Goal: Answer question/provide support: Share knowledge or assist other users

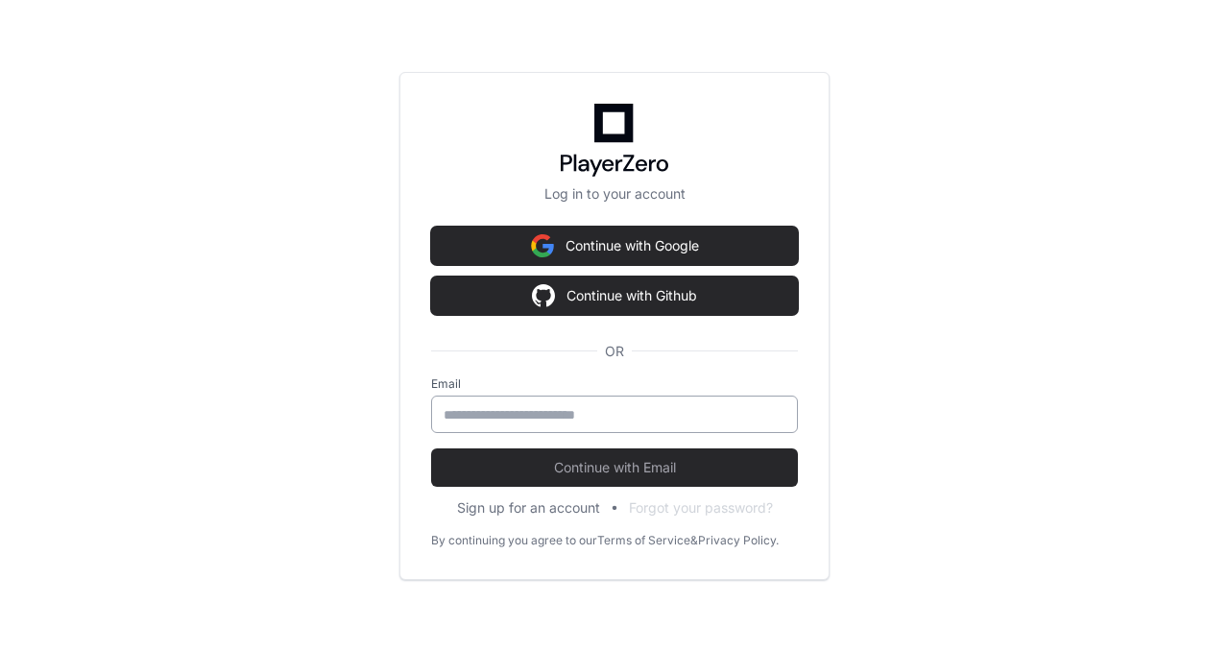
click at [551, 420] on input "email" at bounding box center [615, 414] width 342 height 19
type input "**********"
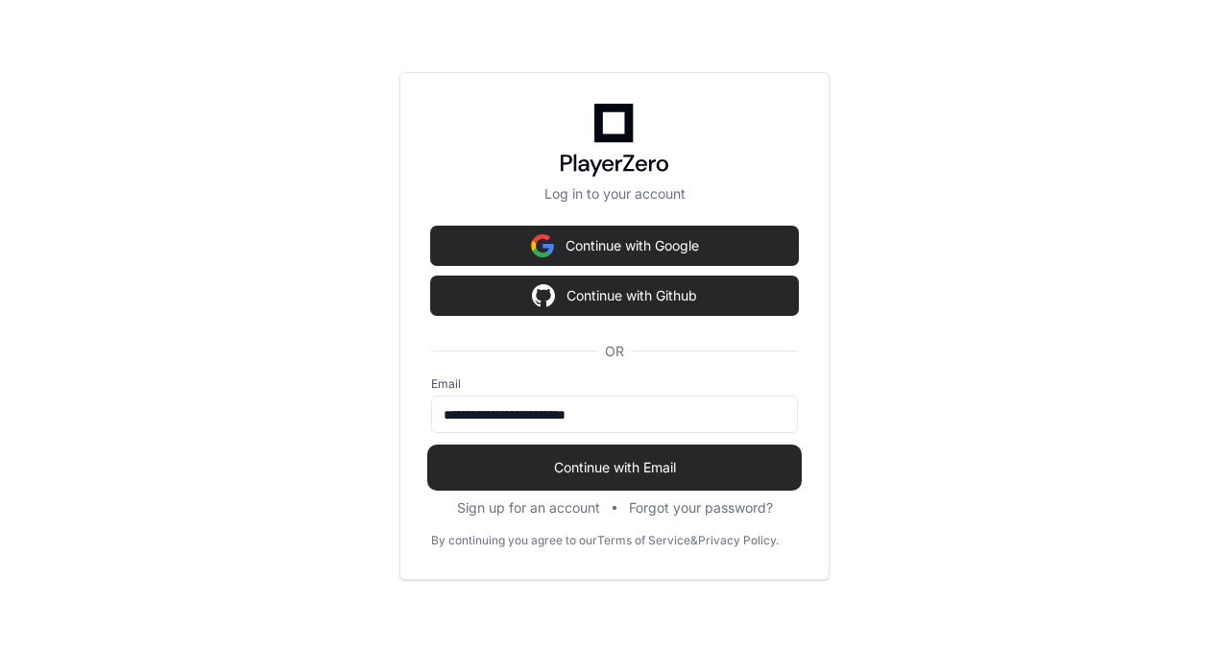
click at [591, 471] on span "Continue with Email" at bounding box center [614, 467] width 367 height 19
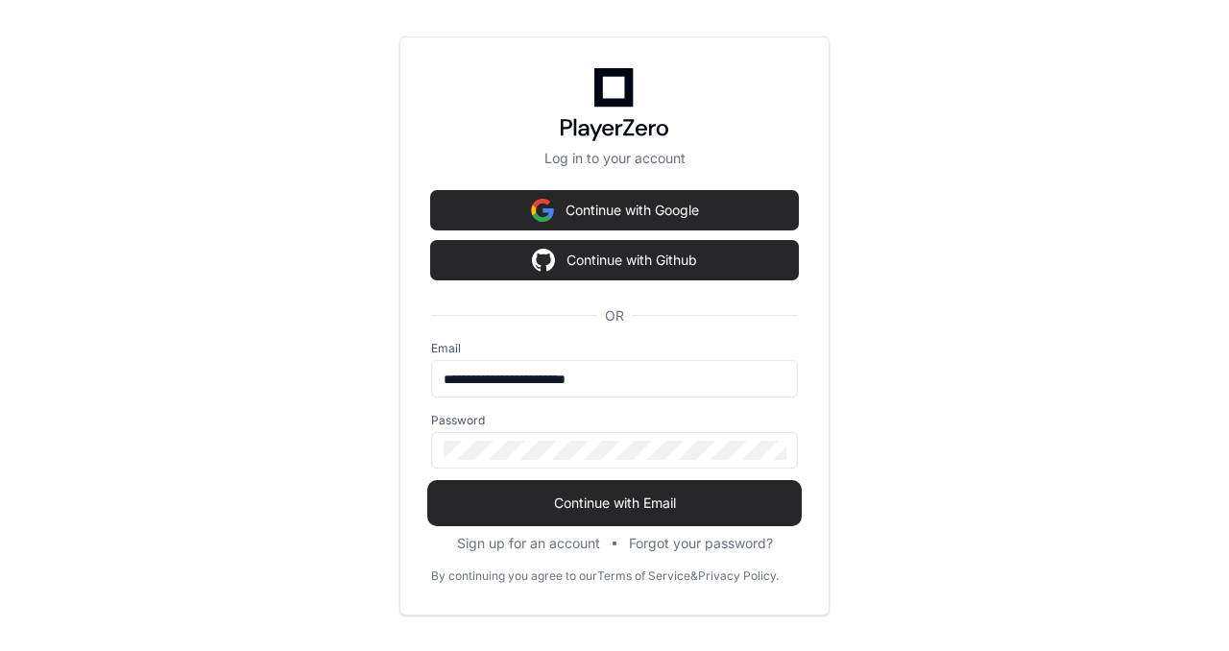
click at [639, 502] on span "Continue with Email" at bounding box center [614, 502] width 367 height 19
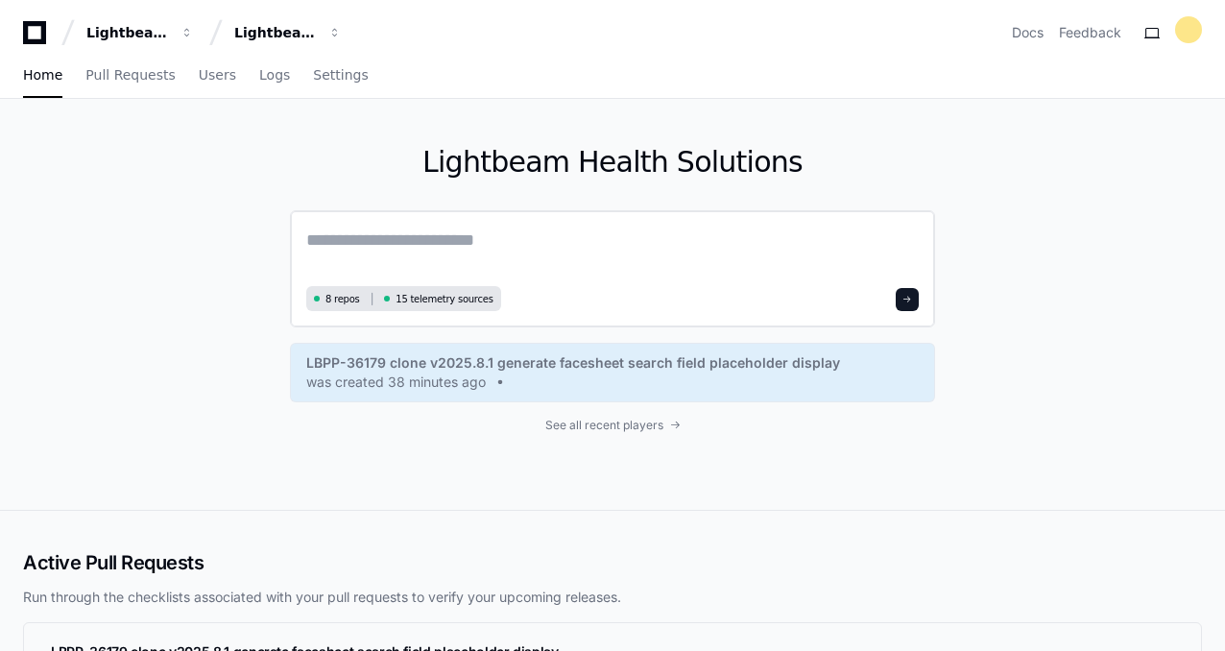
click at [592, 241] on textarea at bounding box center [612, 254] width 612 height 54
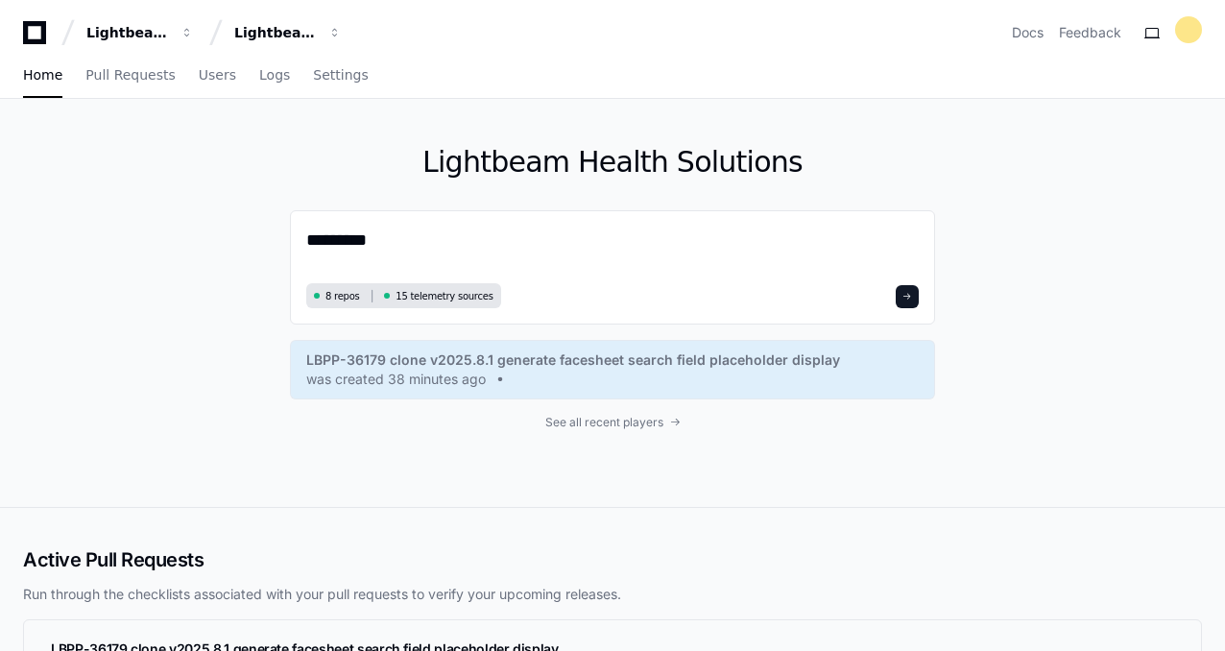
paste textarea "**********"
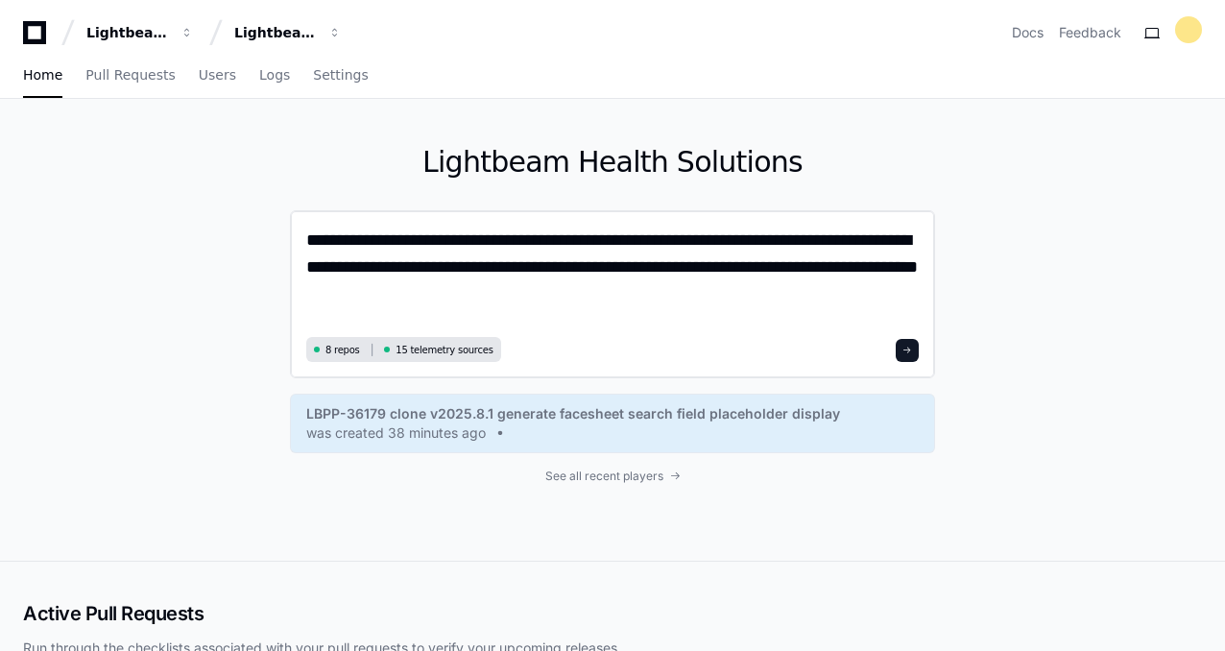
click at [558, 270] on textarea "**********" at bounding box center [612, 279] width 613 height 105
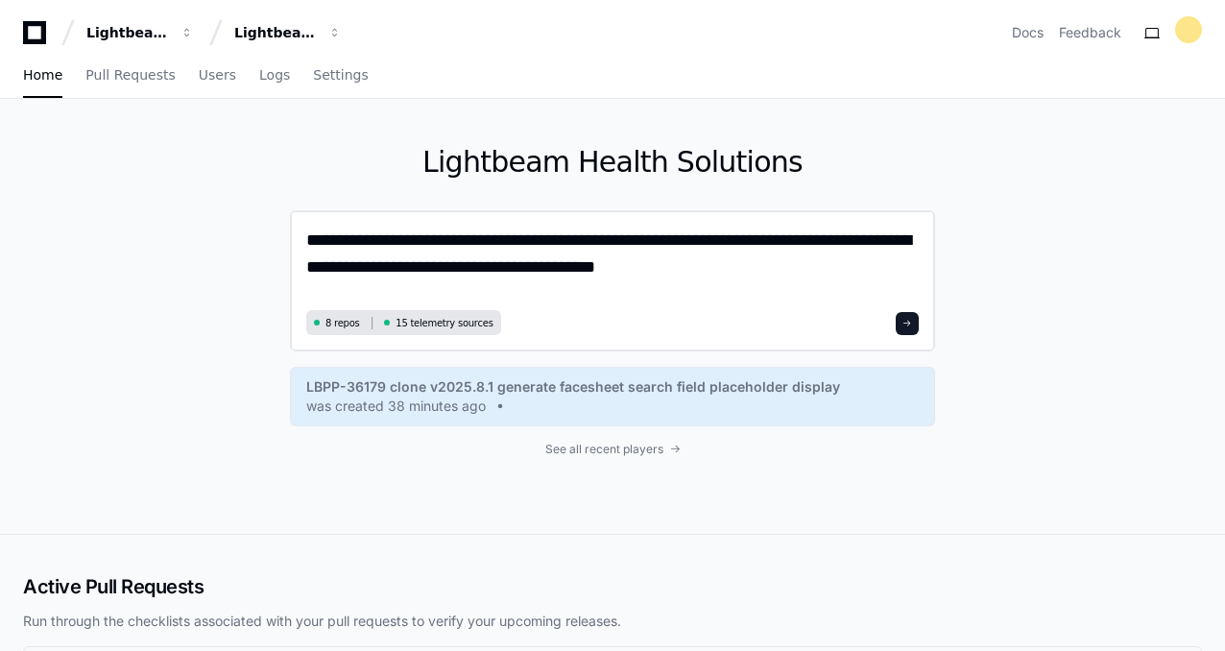
click at [663, 268] on textarea "**********" at bounding box center [612, 266] width 613 height 78
type textarea "**********"
click at [908, 325] on span at bounding box center [907, 324] width 10 height 10
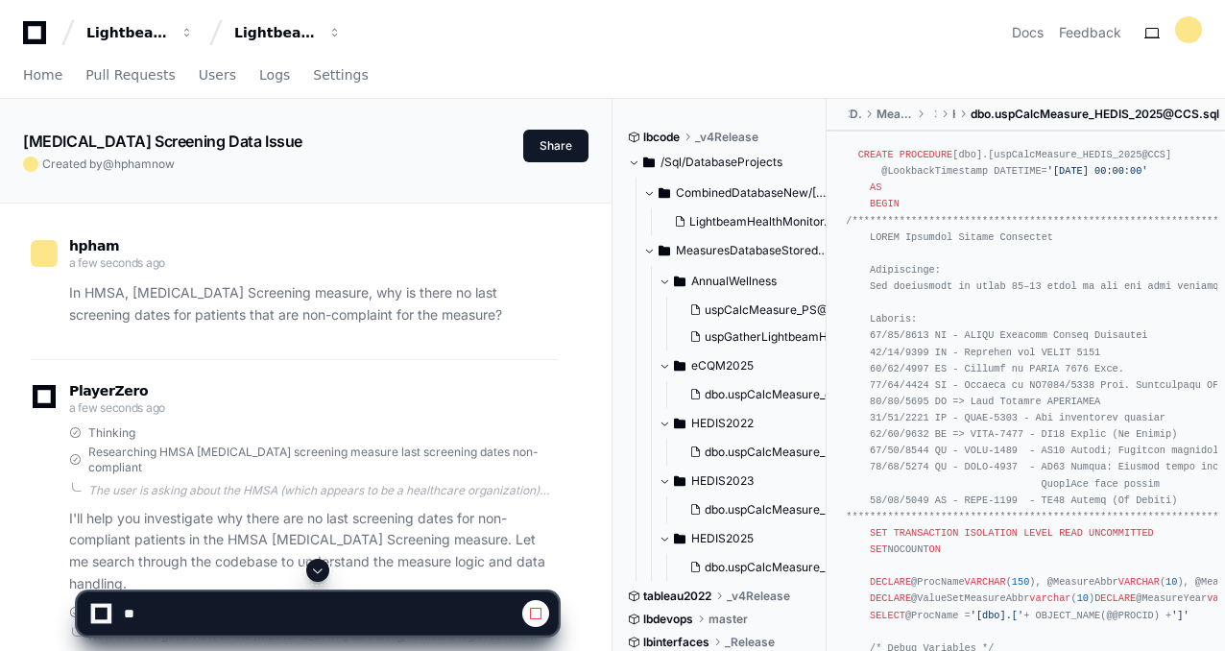
click at [319, 570] on span at bounding box center [317, 570] width 15 height 15
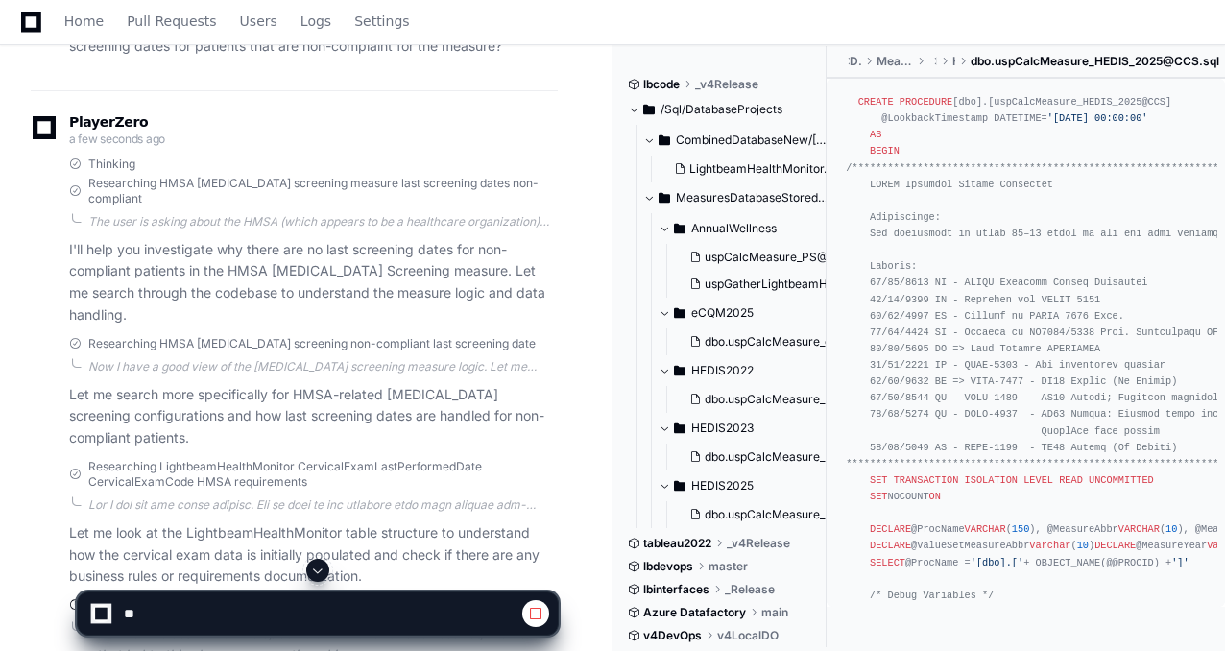
scroll to position [413, 0]
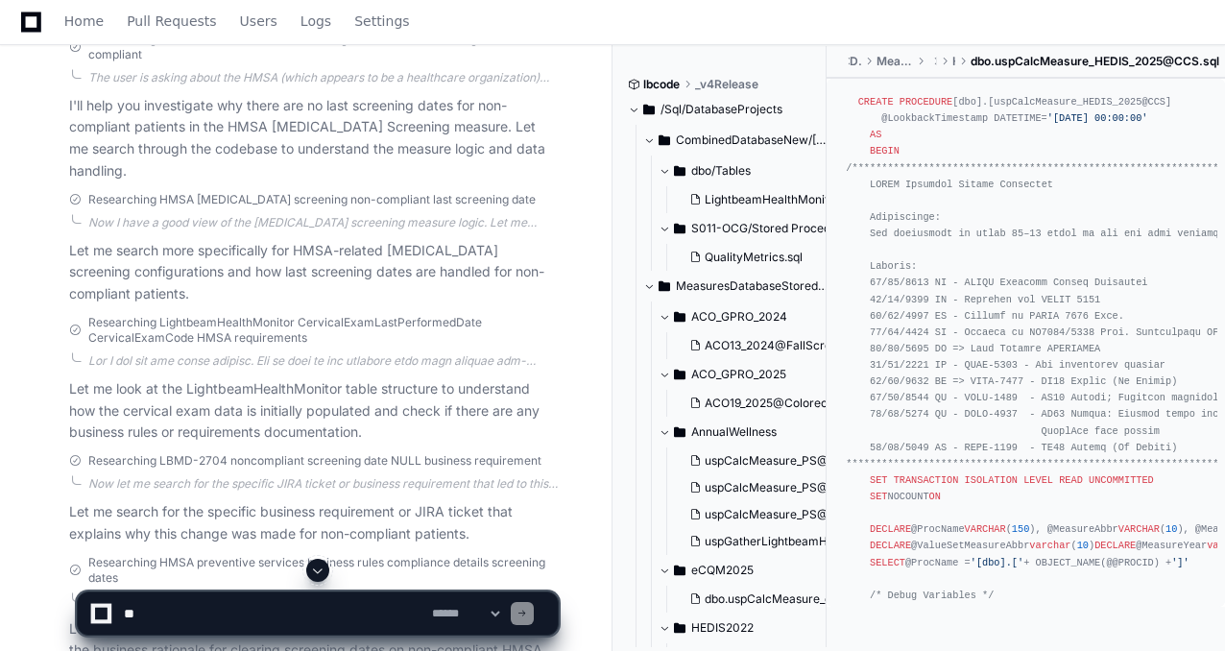
click at [345, 358] on div at bounding box center [322, 360] width 469 height 15
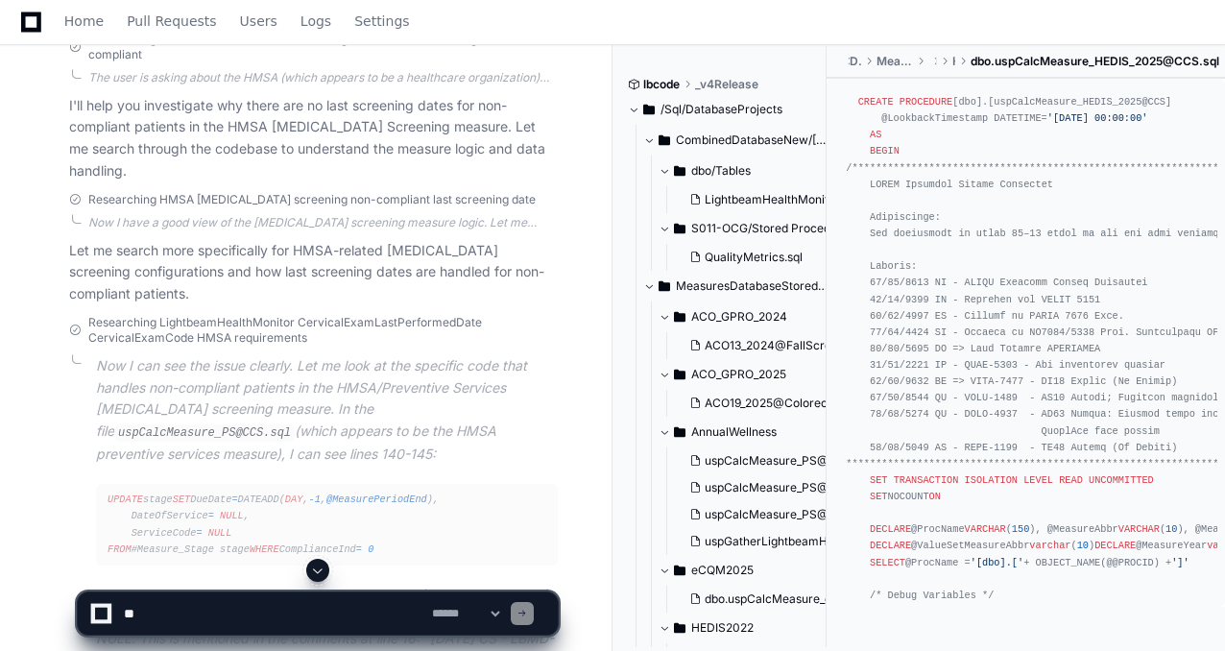
click at [611, 429] on div "hpham a minute ago In HMSA, [MEDICAL_DATA] Screening measure, why is there no l…" at bounding box center [306, 548] width 612 height 1516
click at [315, 567] on span at bounding box center [317, 570] width 15 height 15
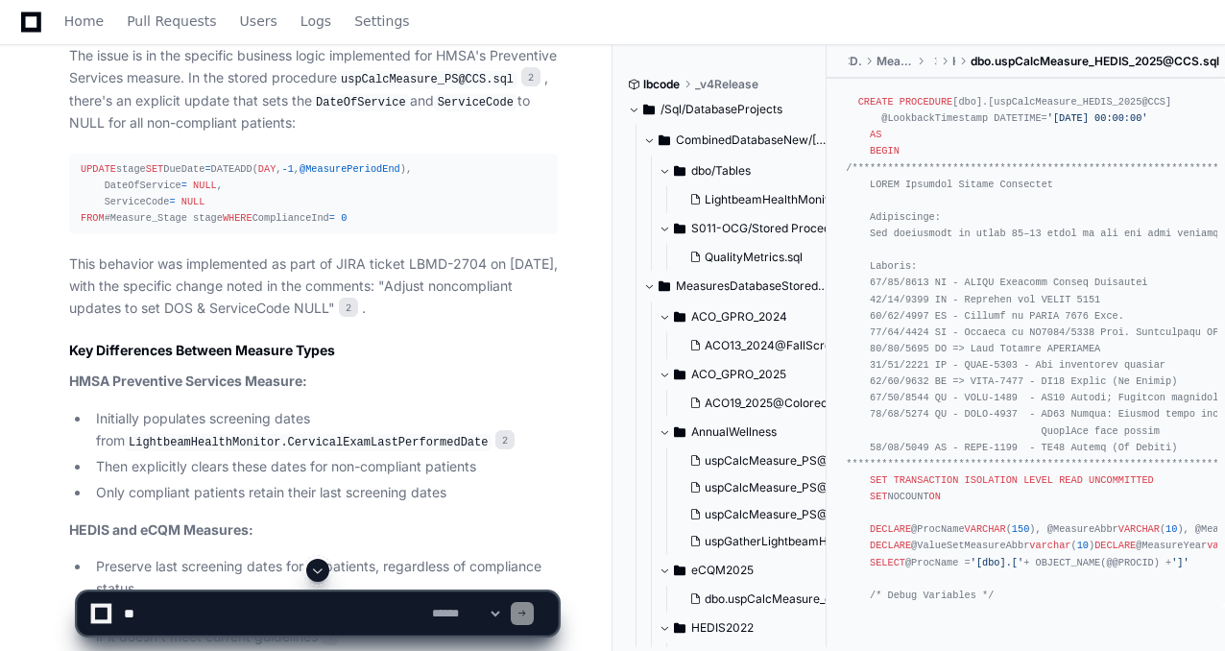
scroll to position [1935, 0]
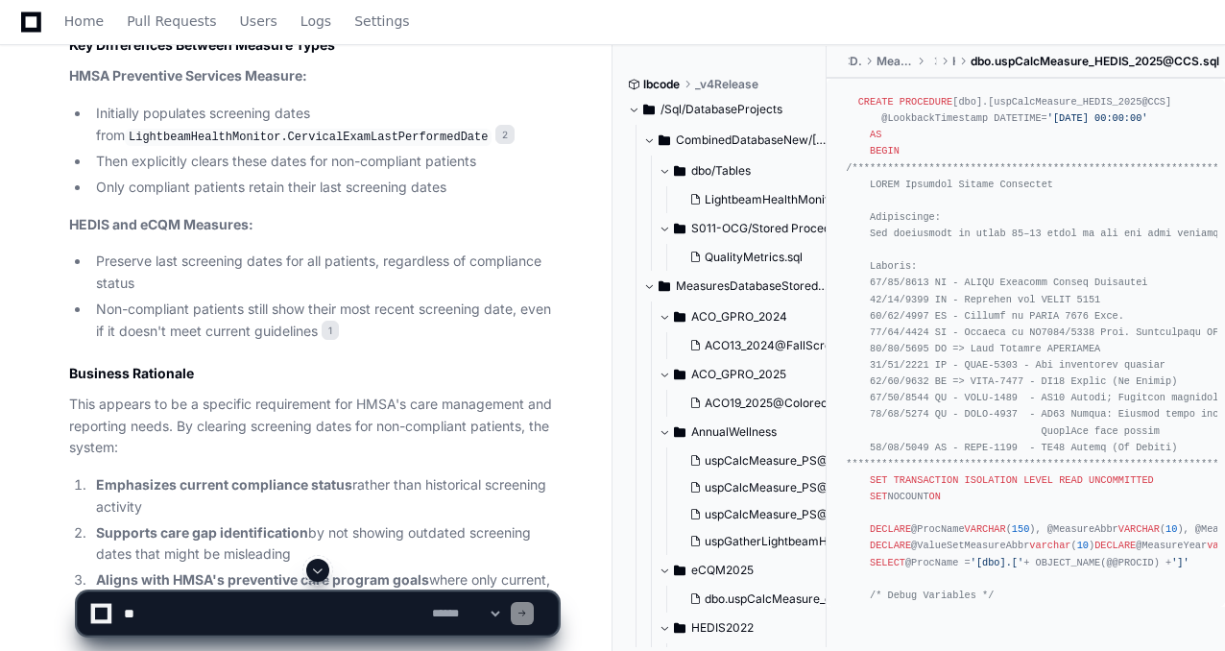
click at [315, 568] on span at bounding box center [317, 570] width 15 height 15
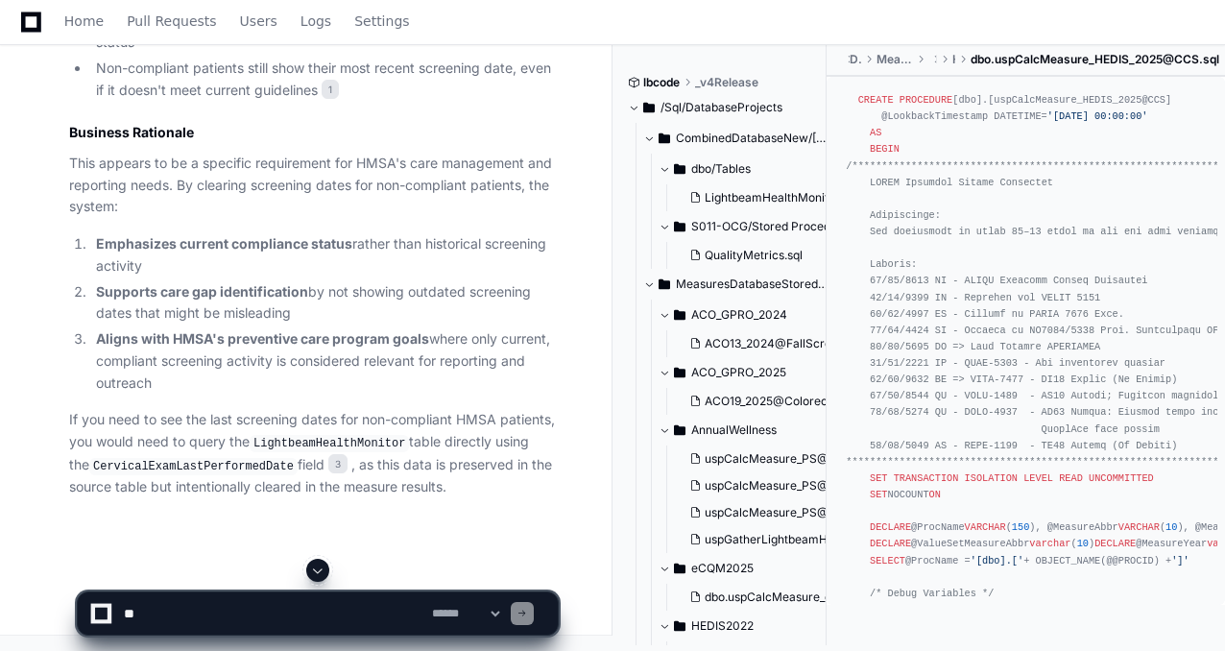
scroll to position [2258, 0]
click at [315, 568] on app-app-chat-input "**********" at bounding box center [318, 597] width 482 height 77
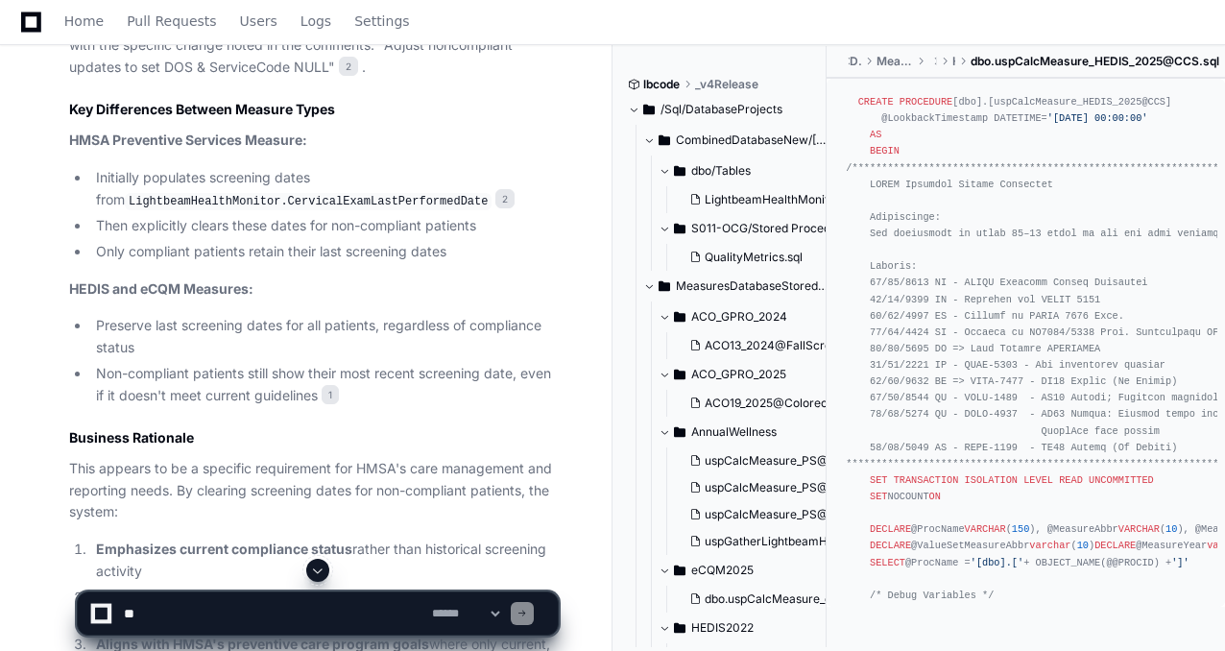
scroll to position [1874, 0]
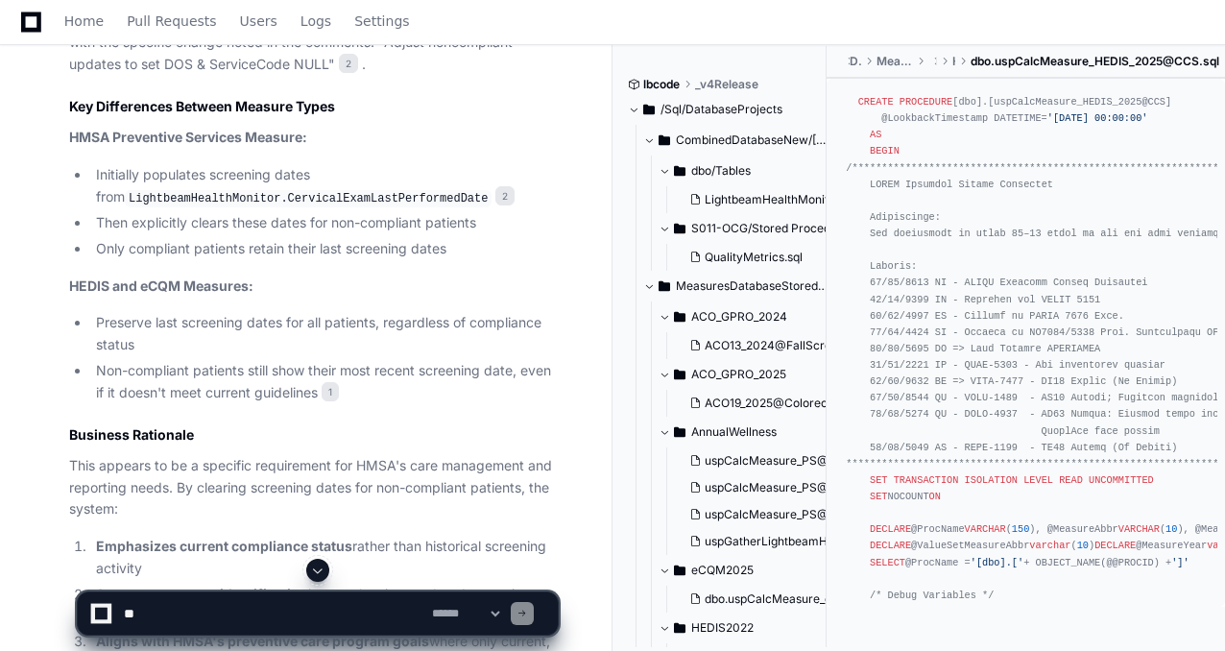
click at [472, 404] on li "Non-compliant patients still show their most recent screening date, even if it …" at bounding box center [324, 382] width 468 height 44
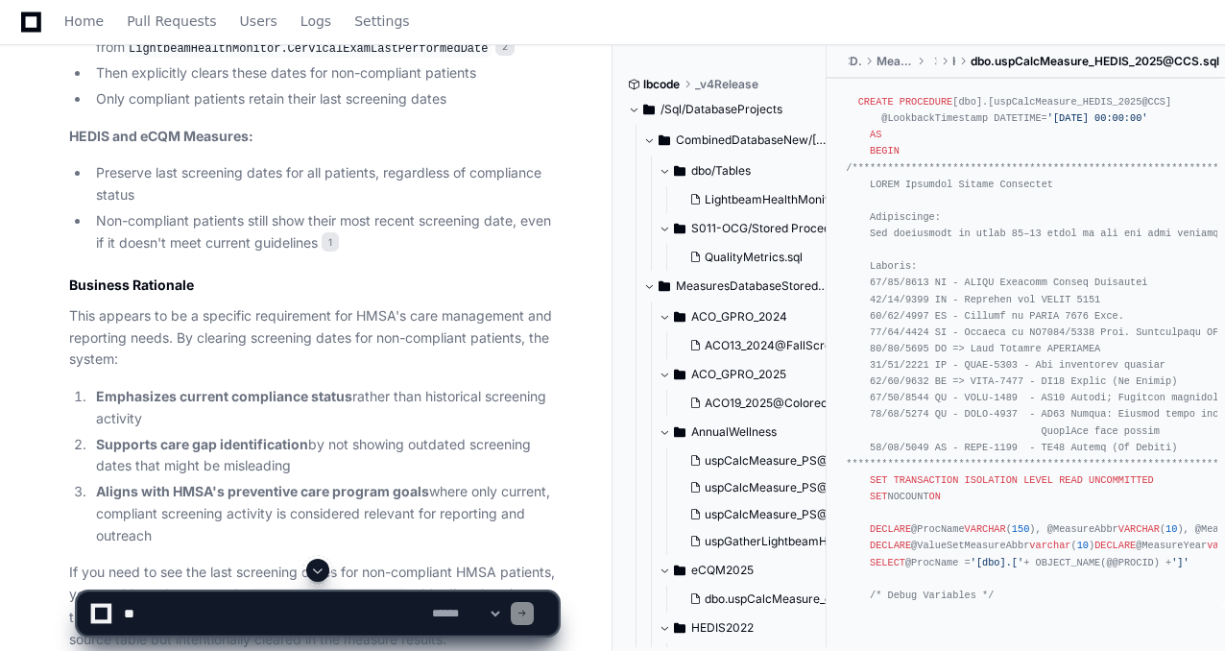
scroll to position [2028, 0]
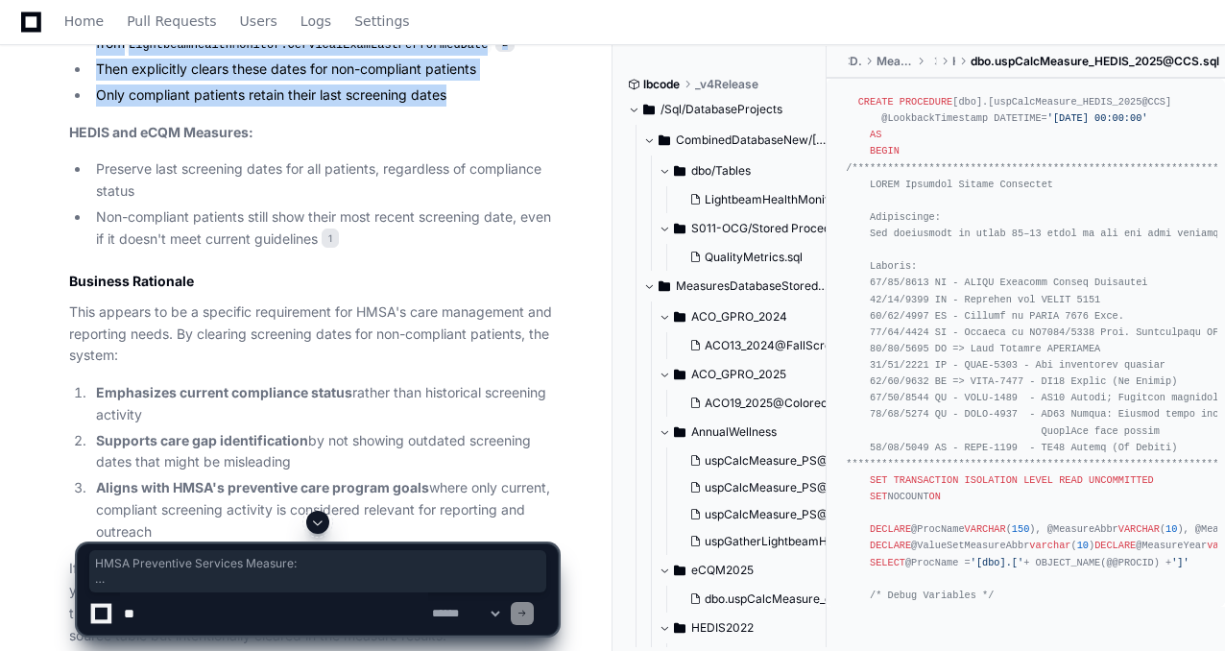
drag, startPoint x: 74, startPoint y: 71, endPoint x: 468, endPoint y: 180, distance: 408.3
click at [468, 180] on article "Based on my analysis of the [MEDICAL_DATA] screening measure code, I can explai…" at bounding box center [313, 110] width 489 height 1074
copy article "HMSA Preventive Services Measure: Initially populates screening dates from Ligh…"
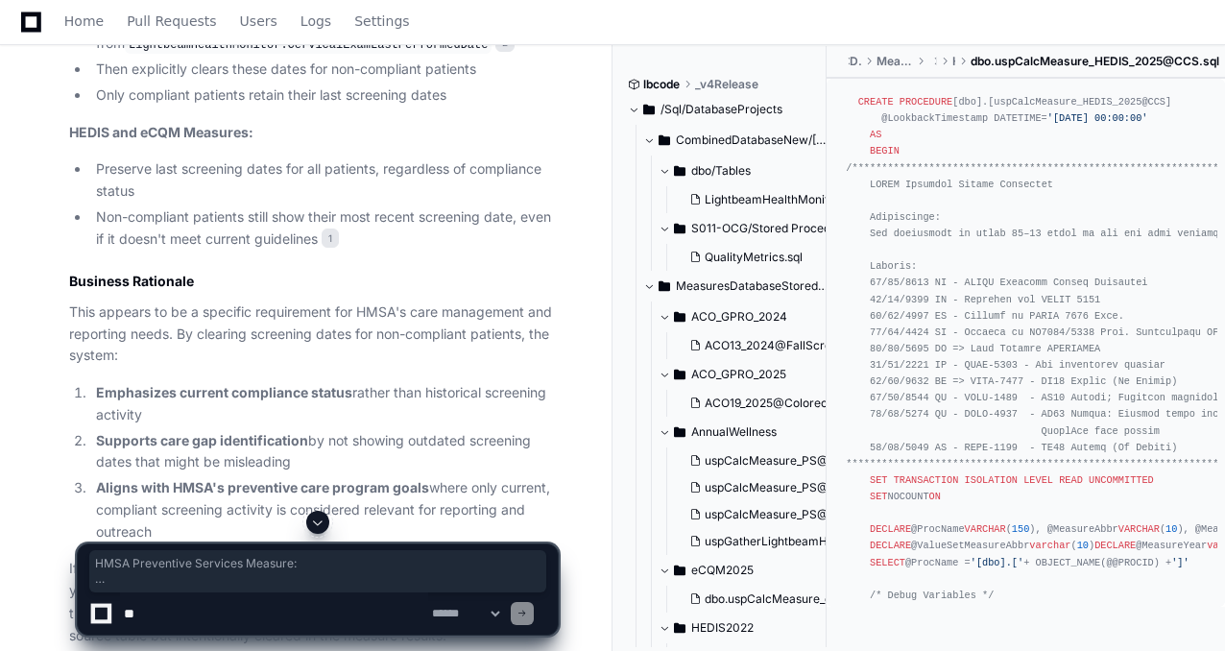
click at [269, 367] on p "This appears to be a specific requirement for HMSA's care management and report…" at bounding box center [313, 333] width 489 height 65
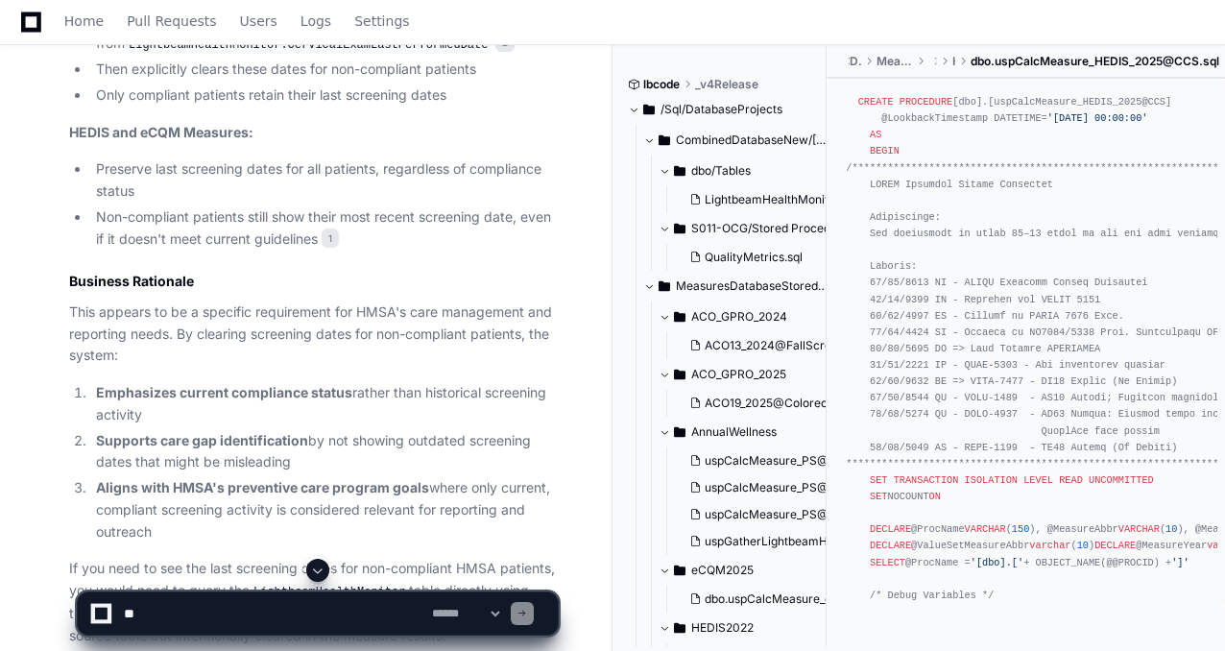
click at [236, 456] on article "Based on my analysis of the [MEDICAL_DATA] screening measure code, I can explai…" at bounding box center [313, 110] width 489 height 1074
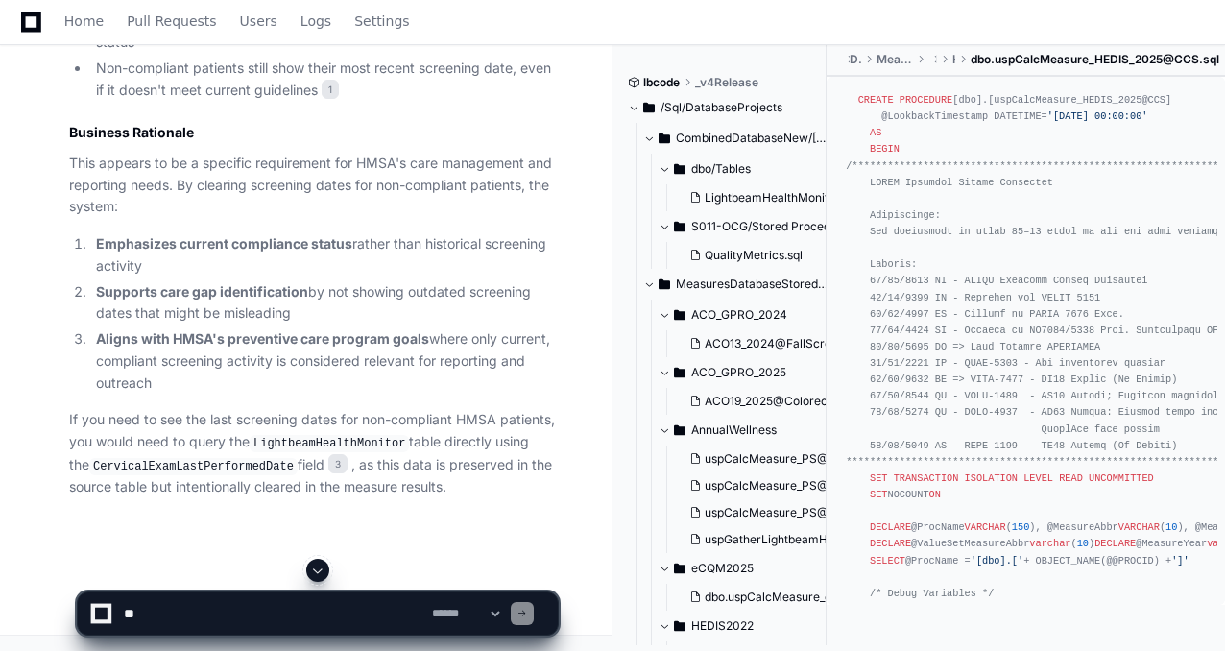
scroll to position [2258, 0]
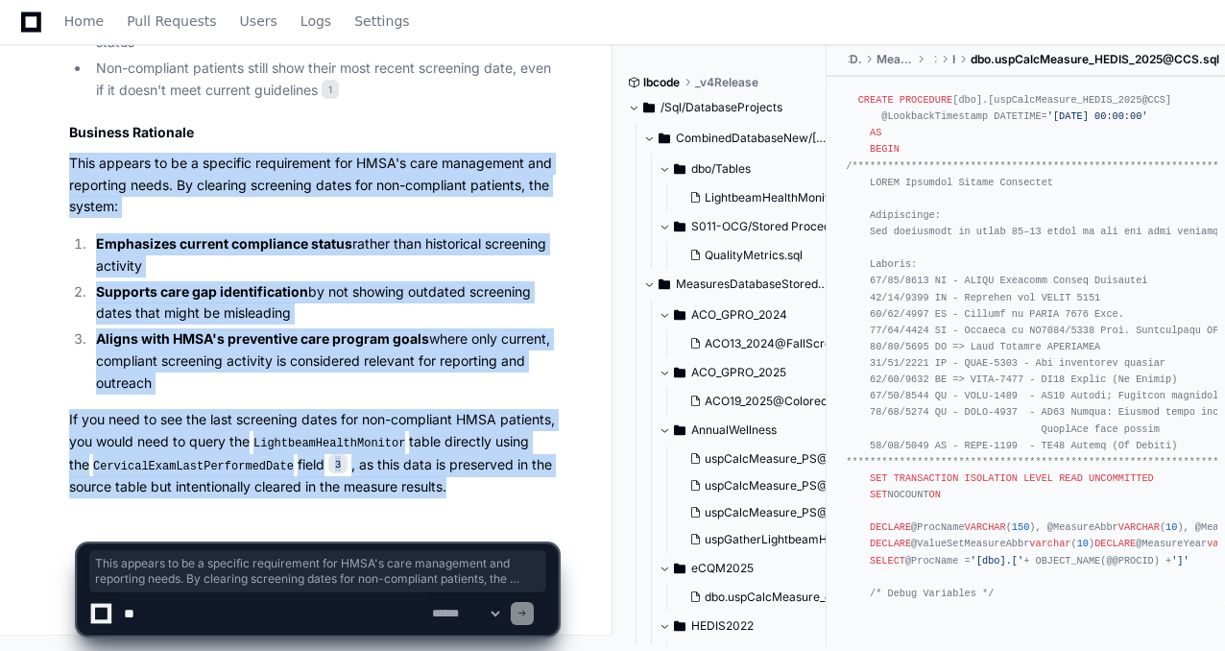
drag, startPoint x: 69, startPoint y: 164, endPoint x: 461, endPoint y: 483, distance: 505.0
copy article "This appears to be a specific requirement for HMSA's care management and report…"
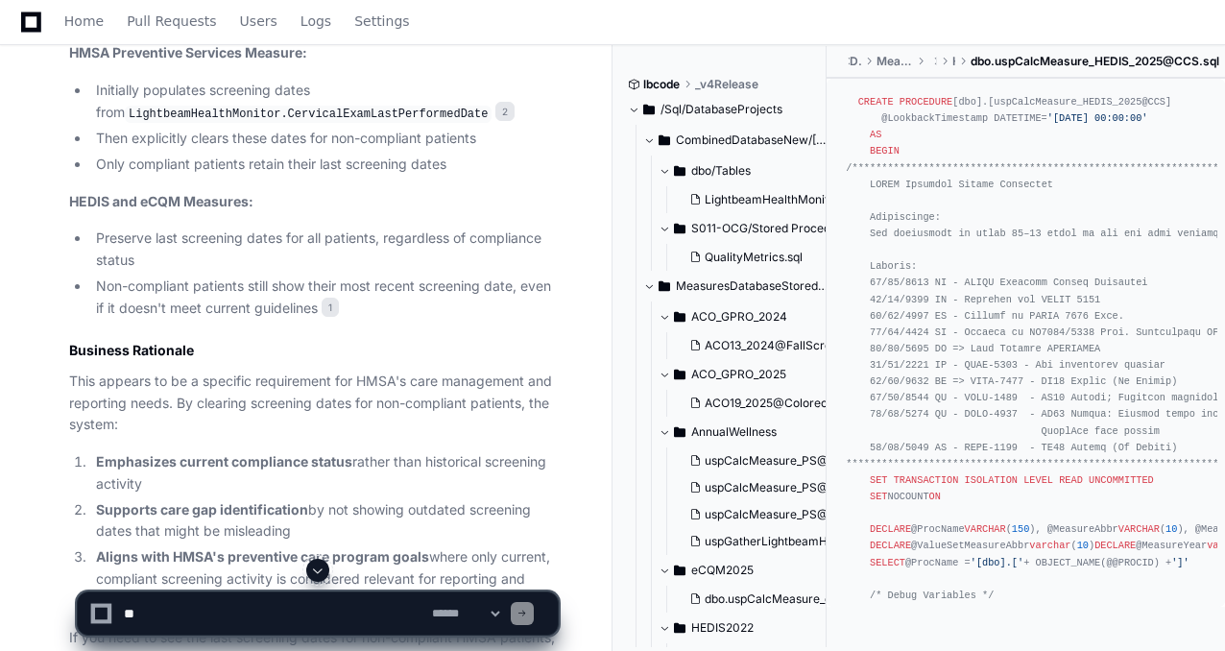
scroll to position [1951, 0]
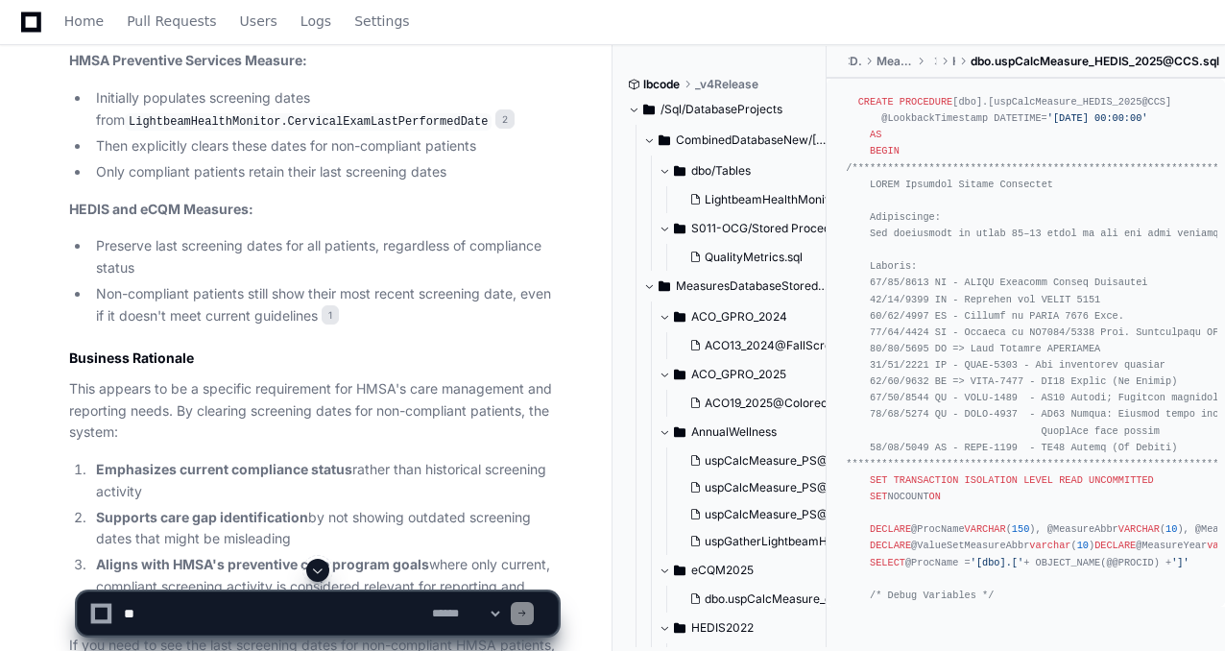
click at [513, 327] on li "Non-compliant patients still show their most recent screening date, even if it …" at bounding box center [324, 305] width 468 height 44
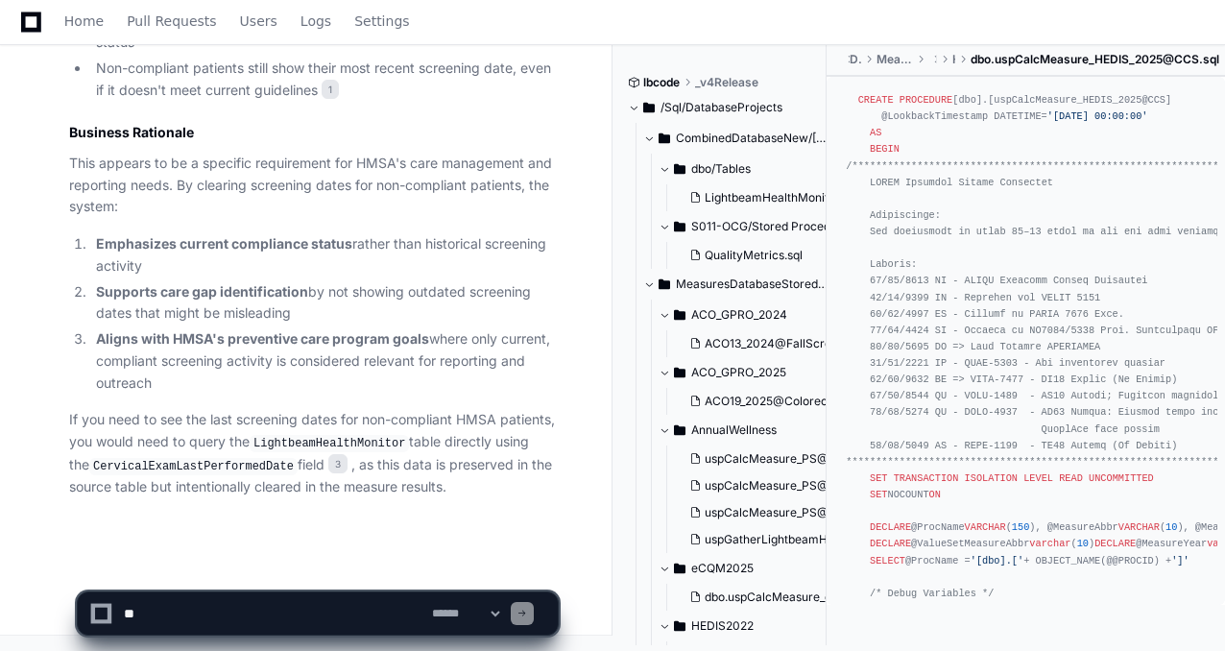
scroll to position [2258, 0]
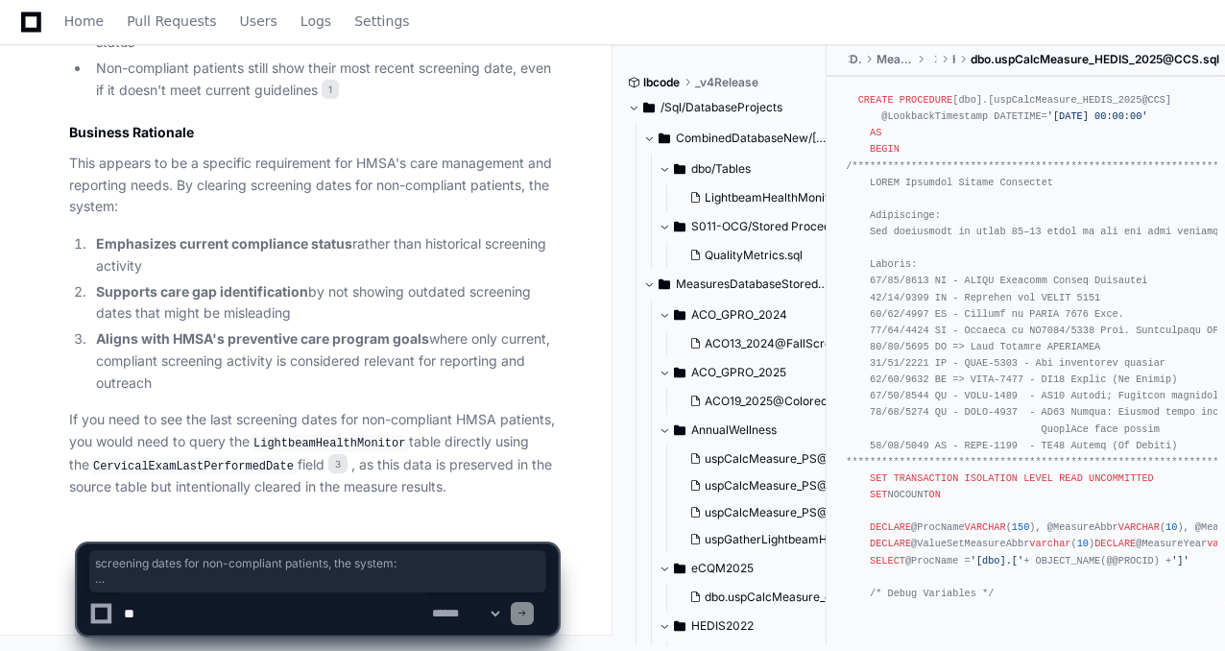
drag, startPoint x: 252, startPoint y: 189, endPoint x: 278, endPoint y: 388, distance: 200.5
copy article "screening dates for non-compliant patients, the system: Emphasizes current comp…"
